Goal: Task Accomplishment & Management: Complete application form

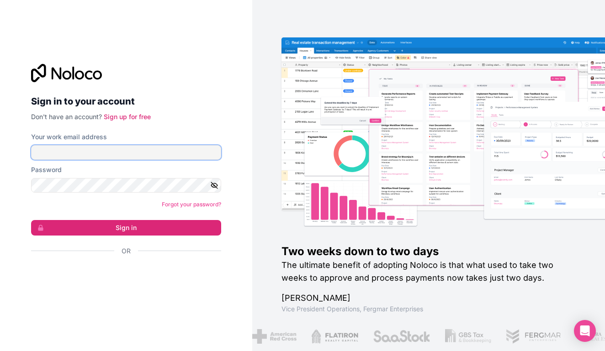
type input "**********"
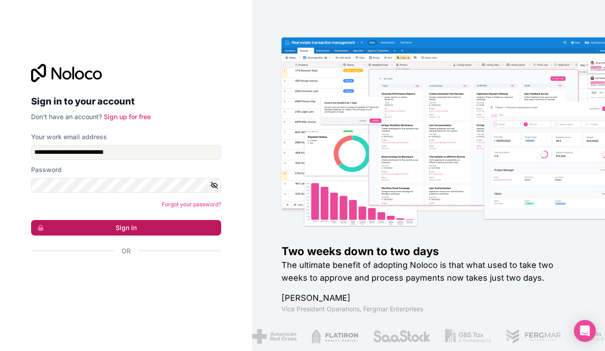
click at [110, 230] on button "Sign in" at bounding box center [126, 228] width 190 height 16
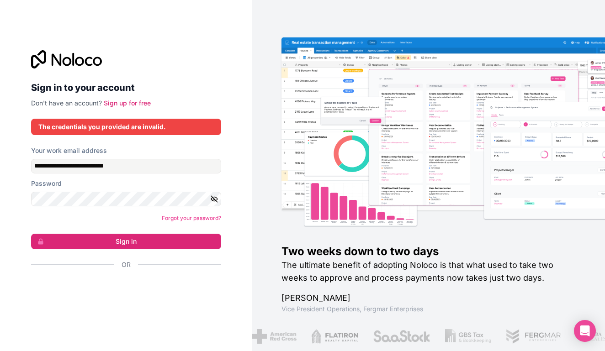
click at [214, 197] on icon "button" at bounding box center [214, 199] width 6 height 4
click at [126, 241] on button "Sign in" at bounding box center [126, 242] width 190 height 16
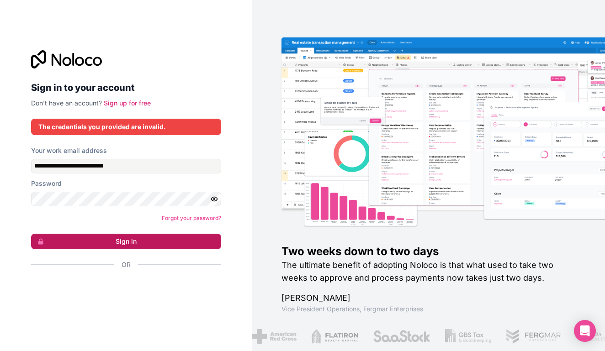
click at [127, 241] on button "Sign in" at bounding box center [126, 242] width 190 height 16
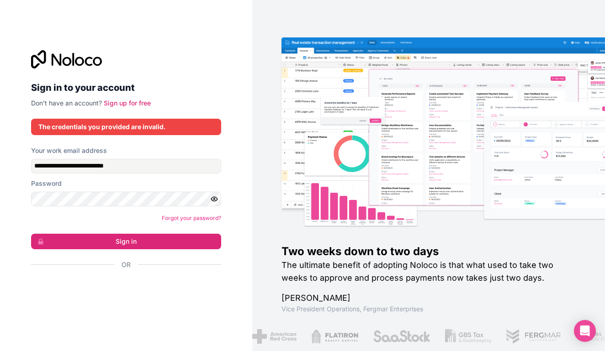
click at [127, 287] on div "Sign in with Google. Opens in new tab" at bounding box center [122, 290] width 183 height 20
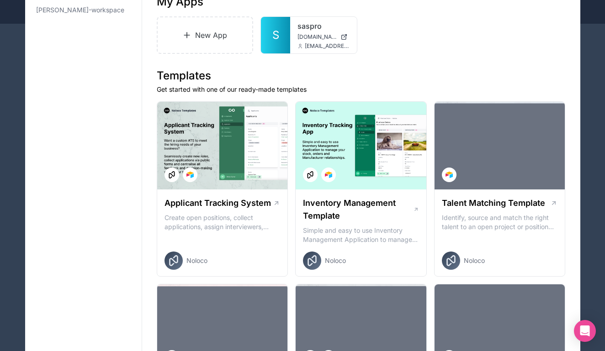
scroll to position [79, 0]
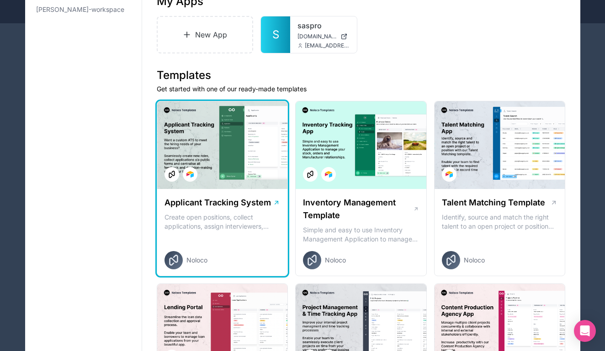
click at [229, 136] on div at bounding box center [222, 145] width 131 height 88
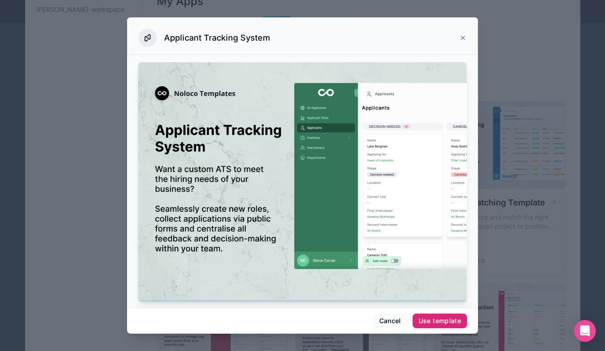
click at [435, 323] on div "Use template" at bounding box center [440, 321] width 42 height 8
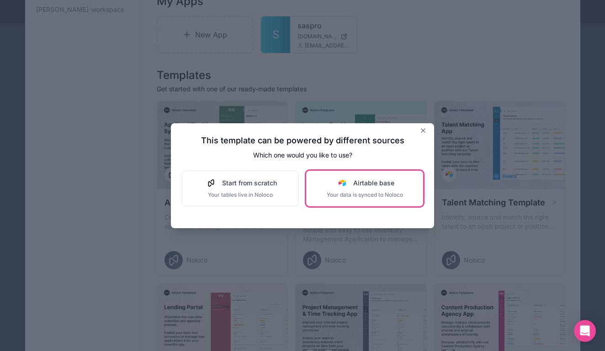
click at [354, 187] on span "Airtable base" at bounding box center [373, 183] width 41 height 9
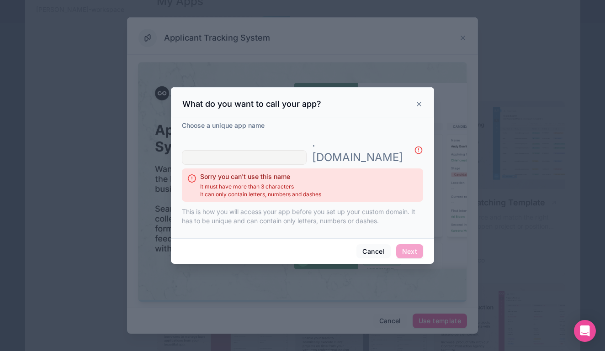
click at [242, 150] on input "text" at bounding box center [244, 157] width 125 height 15
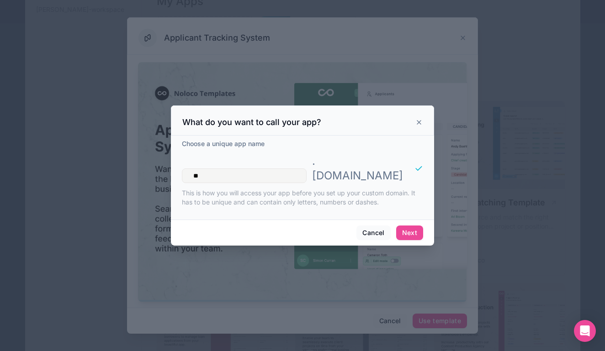
type input "*"
type input "**********"
click at [411, 227] on button "Next" at bounding box center [409, 233] width 27 height 15
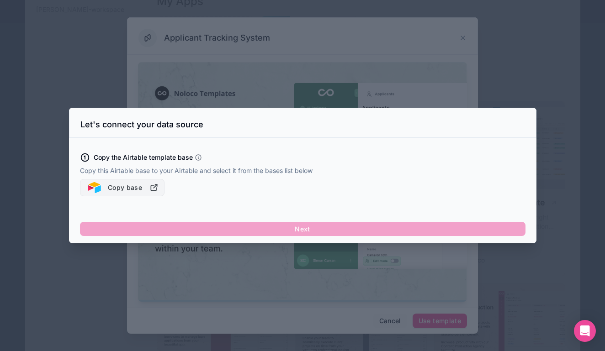
click at [118, 193] on button "Copy base" at bounding box center [122, 187] width 85 height 17
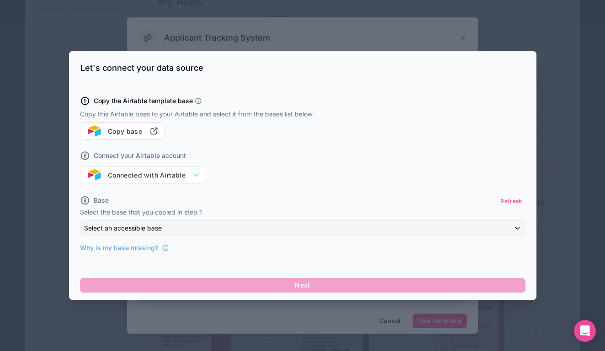
click at [247, 227] on div "Select an accessible base" at bounding box center [302, 228] width 445 height 15
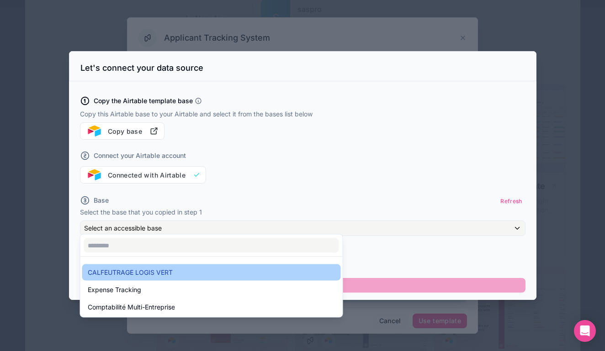
scroll to position [98, 0]
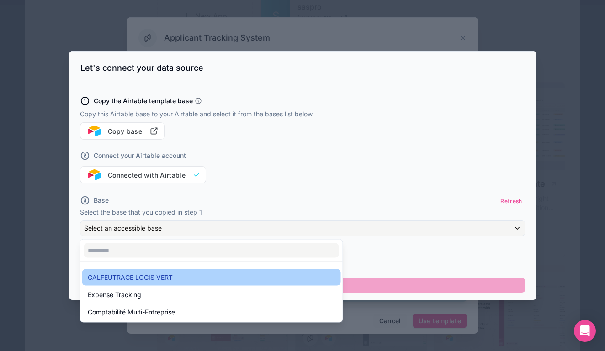
click at [207, 277] on div "CALFEUTRAGE LOGIS VERT" at bounding box center [212, 277] width 248 height 11
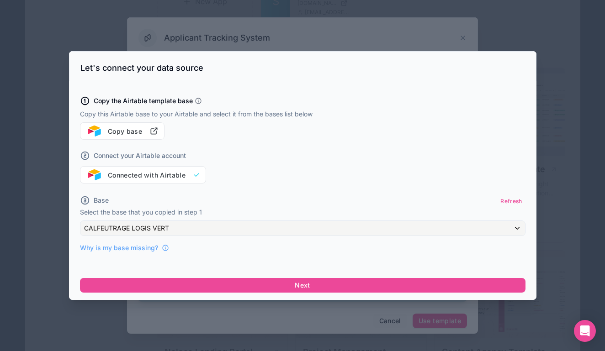
scroll to position [147, 0]
click at [122, 132] on button "Copy base" at bounding box center [122, 130] width 85 height 17
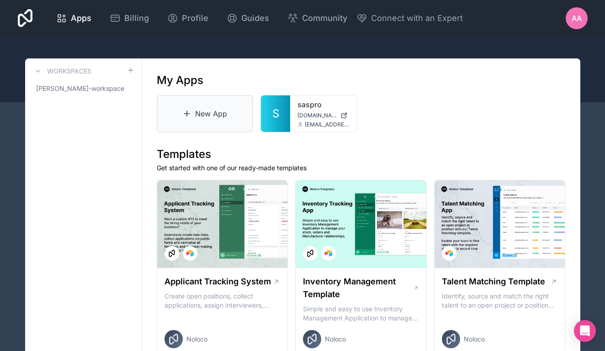
click at [219, 116] on link "New App" at bounding box center [205, 113] width 97 height 37
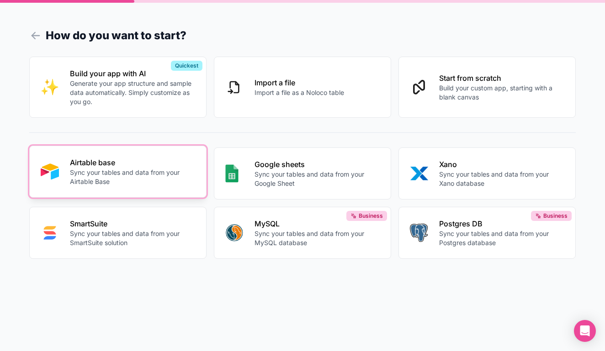
click at [137, 180] on p "Sync your tables and data from your Airtable Base" at bounding box center [132, 177] width 125 height 18
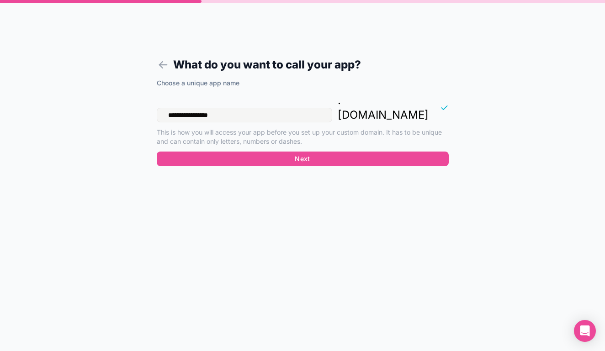
click at [210, 108] on input "**********" at bounding box center [244, 115] width 175 height 15
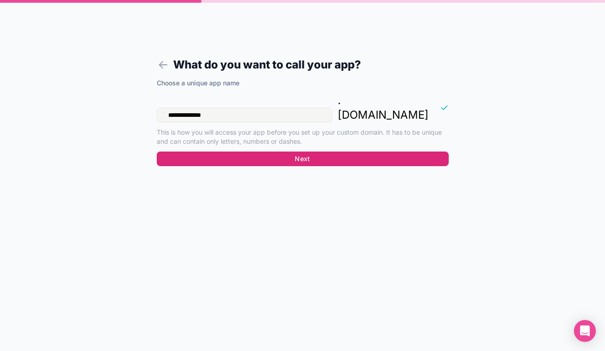
type input "**********"
click at [306, 152] on button "Next" at bounding box center [303, 159] width 292 height 15
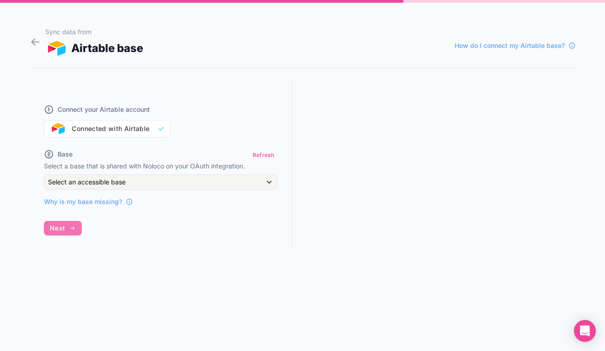
click at [188, 181] on div "Select an accessible base" at bounding box center [160, 182] width 233 height 15
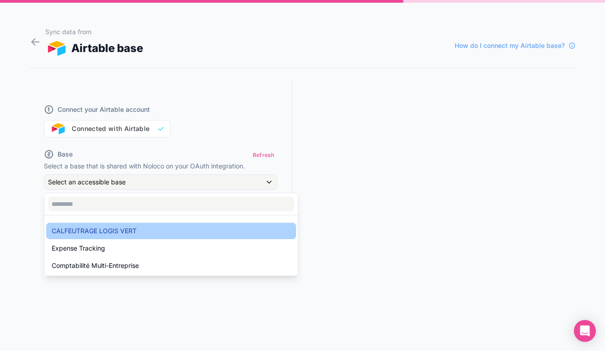
click at [165, 227] on div "CALFEUTRAGE LOGIS VERT" at bounding box center [171, 231] width 239 height 11
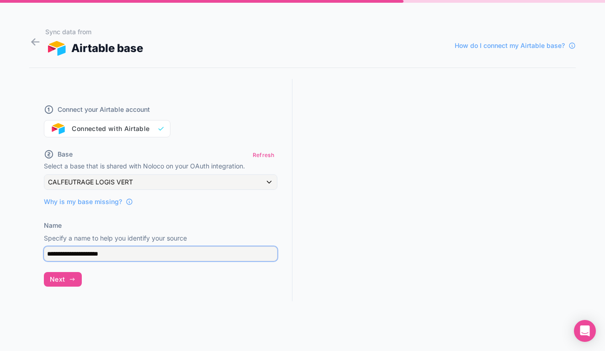
click at [142, 254] on input "**********" at bounding box center [161, 254] width 234 height 15
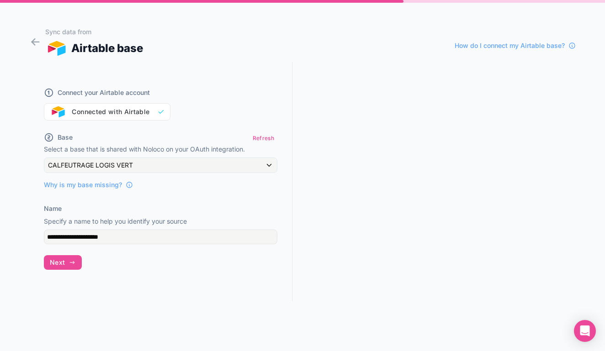
scroll to position [17, 0]
click at [176, 252] on div "**********" at bounding box center [160, 181] width 263 height 239
click at [62, 264] on span "Next" at bounding box center [57, 263] width 15 height 8
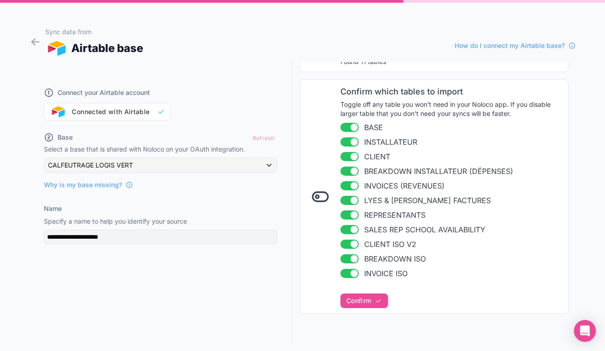
scroll to position [115, 0]
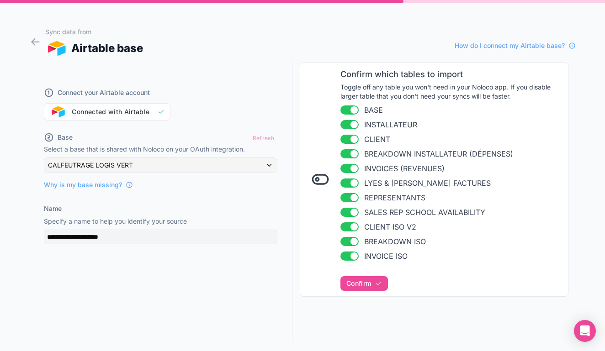
click at [350, 109] on button "Use setting" at bounding box center [349, 110] width 18 height 9
click at [349, 127] on button "Use setting" at bounding box center [349, 124] width 18 height 9
click at [350, 139] on button "Use setting" at bounding box center [349, 139] width 18 height 9
click at [348, 154] on button "Use setting" at bounding box center [349, 153] width 18 height 9
click at [351, 169] on button "Use setting" at bounding box center [349, 168] width 18 height 9
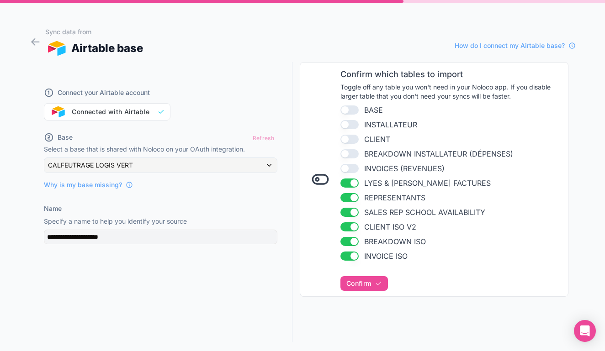
click at [350, 183] on button "Use setting" at bounding box center [349, 183] width 18 height 9
click at [351, 216] on button "Use setting" at bounding box center [349, 212] width 18 height 9
click at [351, 234] on ul "Use setting BASE Use setting INSTALLATEUR Use setting CLIENT Use setting BREAKD…" at bounding box center [451, 183] width 222 height 157
click at [351, 230] on button "Use setting" at bounding box center [349, 227] width 18 height 9
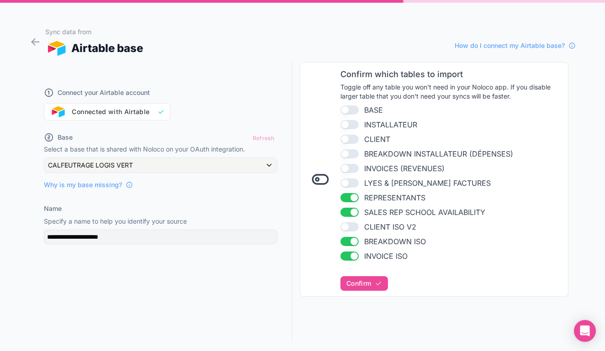
click at [350, 241] on button "Use setting" at bounding box center [349, 241] width 18 height 9
click at [350, 256] on button "Use setting" at bounding box center [349, 256] width 18 height 9
click at [371, 286] on span "Confirm" at bounding box center [358, 284] width 25 height 8
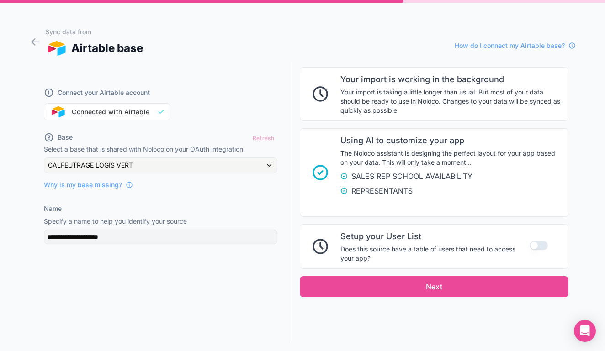
scroll to position [405, 0]
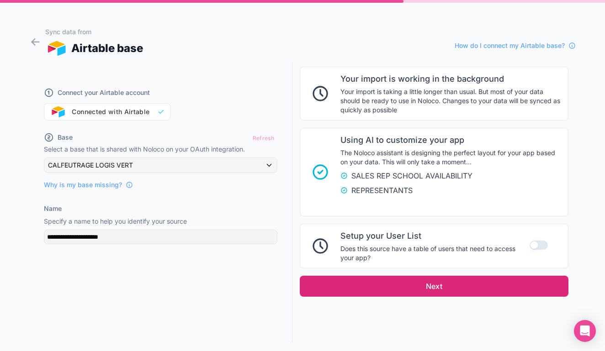
click at [438, 282] on button "Next" at bounding box center [434, 286] width 269 height 21
